Goal: Information Seeking & Learning: Learn about a topic

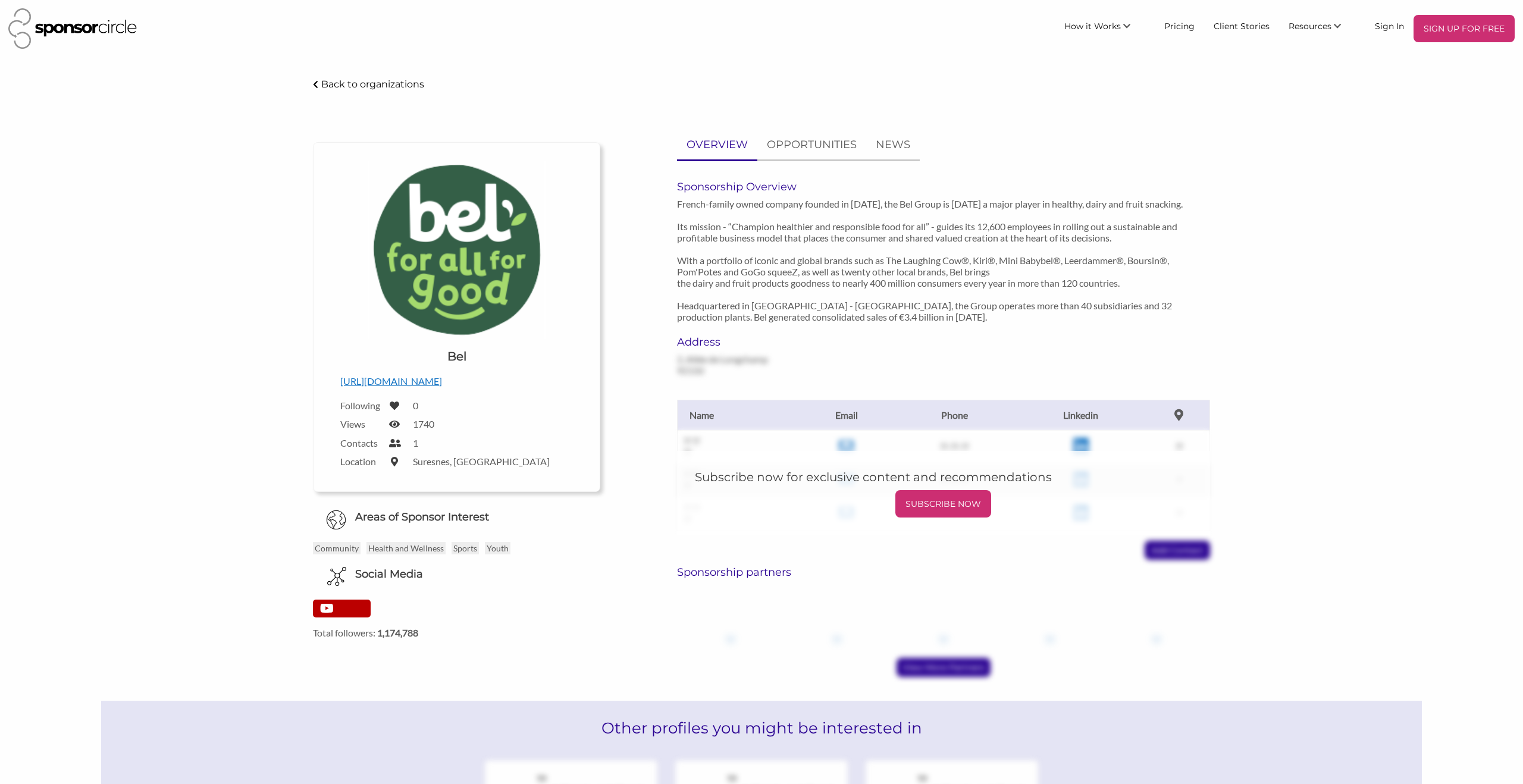
click at [421, 375] on p "http://www.groupe-bel.com/en/" at bounding box center [456, 381] width 232 height 15
